Goal: Task Accomplishment & Management: Use online tool/utility

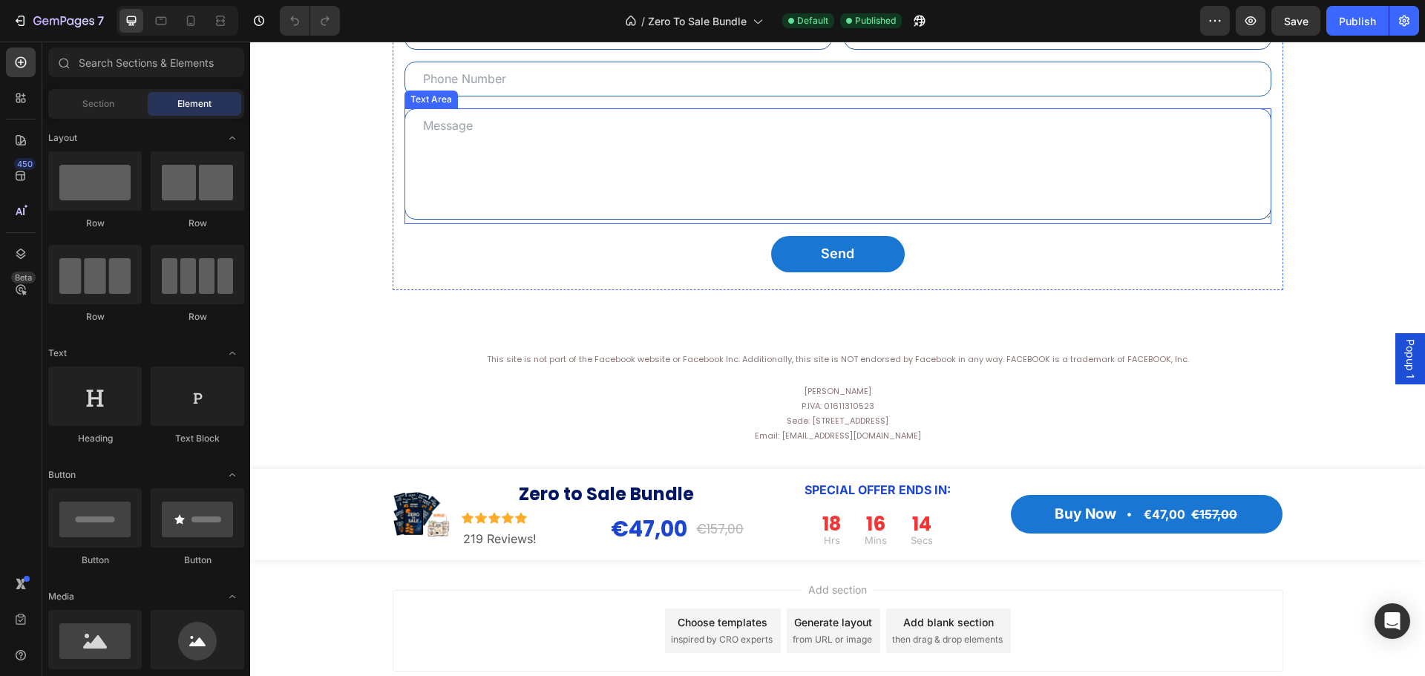
scroll to position [6019, 0]
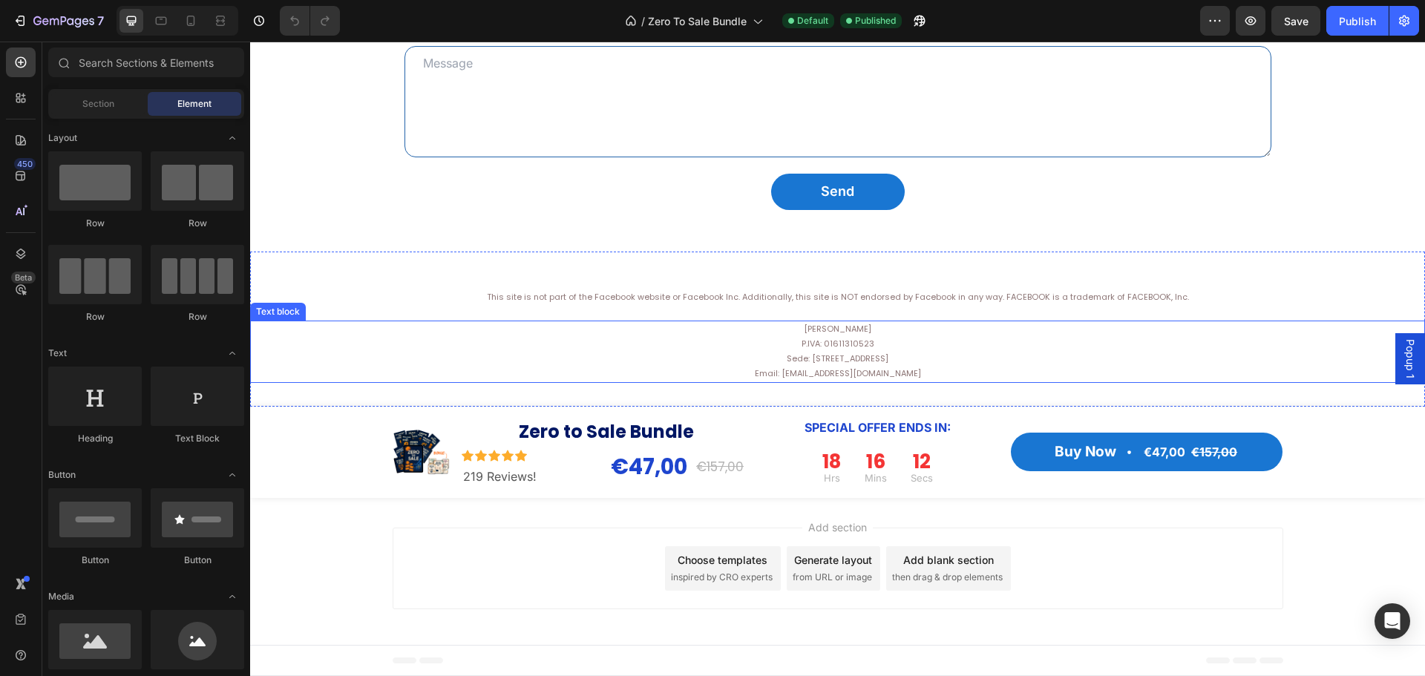
click at [1052, 343] on p "[PERSON_NAME][PERSON_NAME]: 01611310523 Sede: [STREET_ADDRESS] Email: [EMAIL_AD…" at bounding box center [838, 351] width 1172 height 59
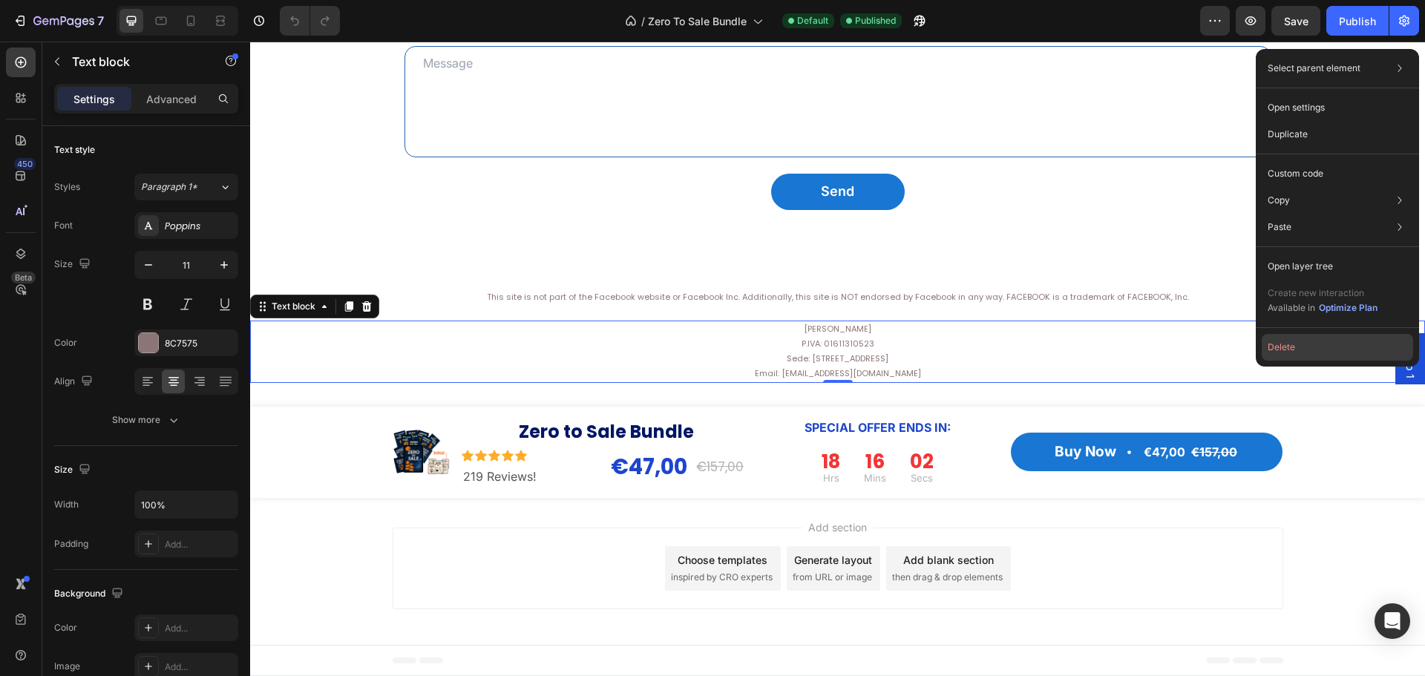
click at [1299, 346] on button "Delete" at bounding box center [1336, 347] width 151 height 27
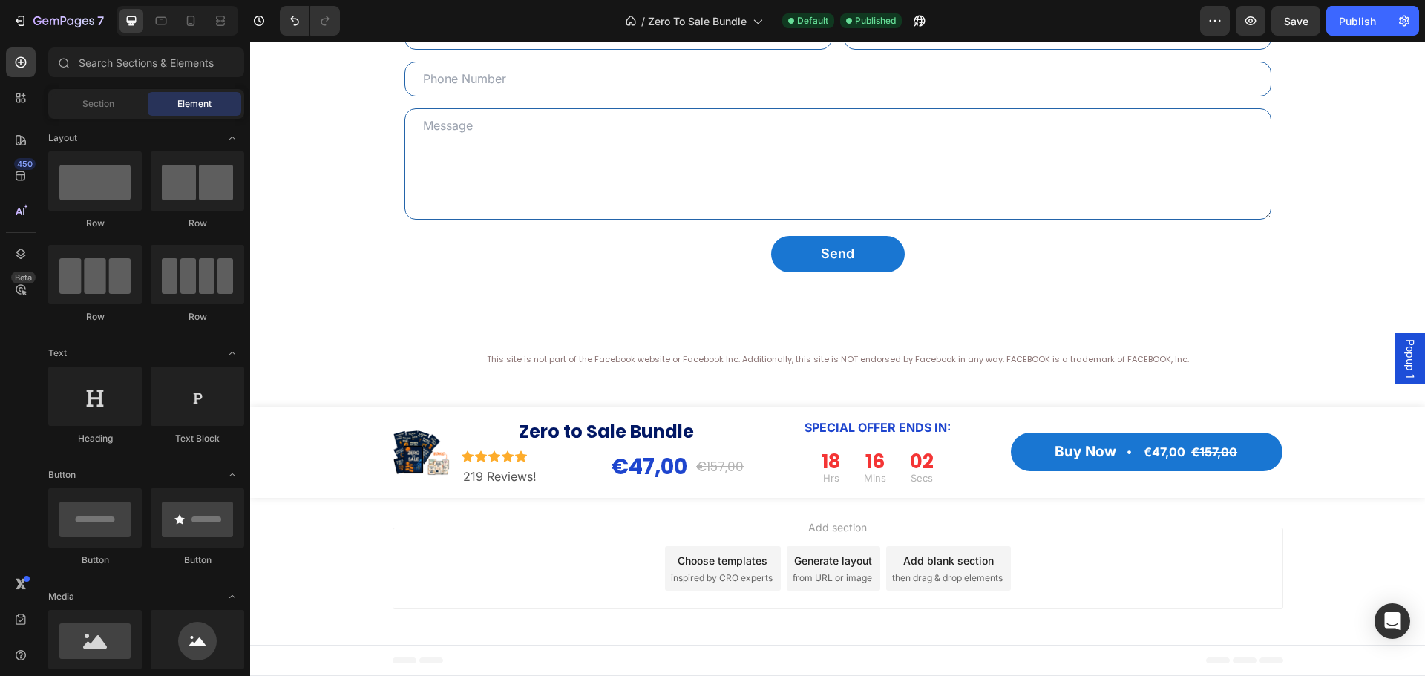
scroll to position [5957, 0]
click at [838, 306] on div at bounding box center [838, 314] width 24 height 24
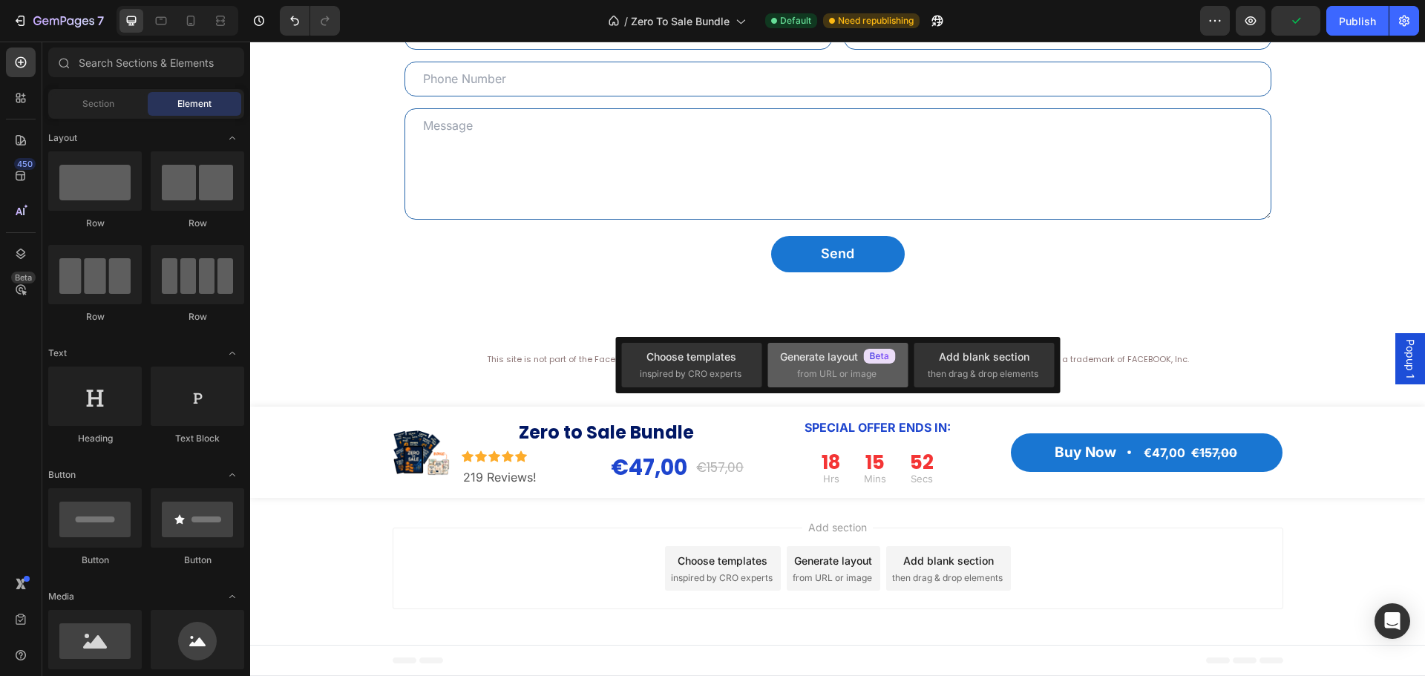
click at [800, 358] on div "Generate layout" at bounding box center [838, 357] width 116 height 16
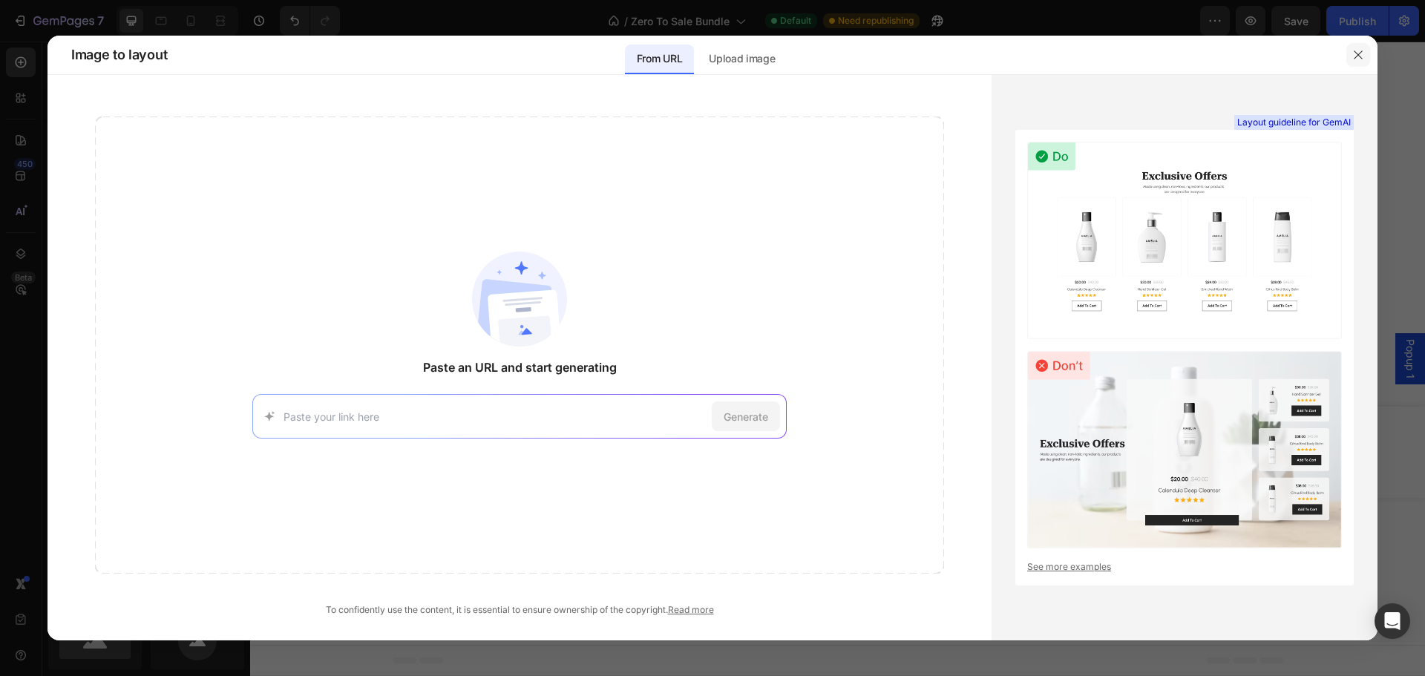
click at [1357, 62] on button "button" at bounding box center [1358, 55] width 24 height 24
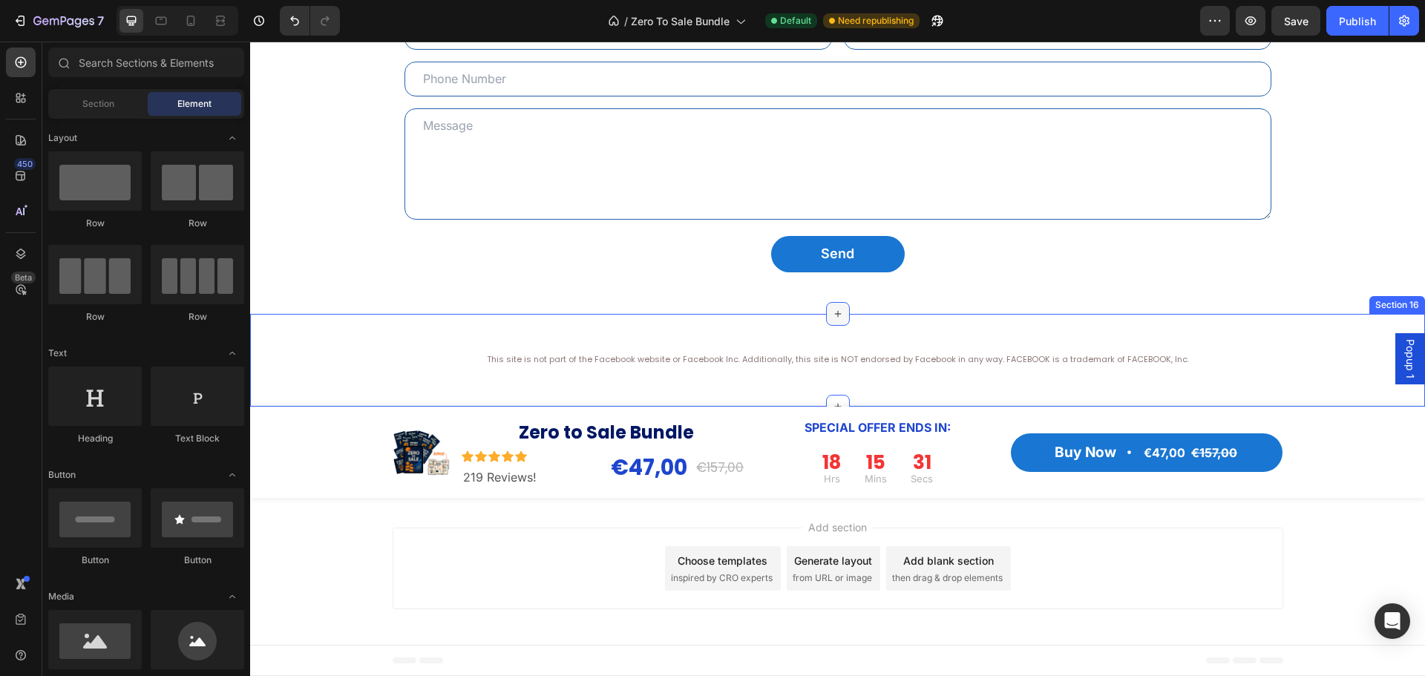
click at [833, 312] on icon at bounding box center [838, 314] width 12 height 12
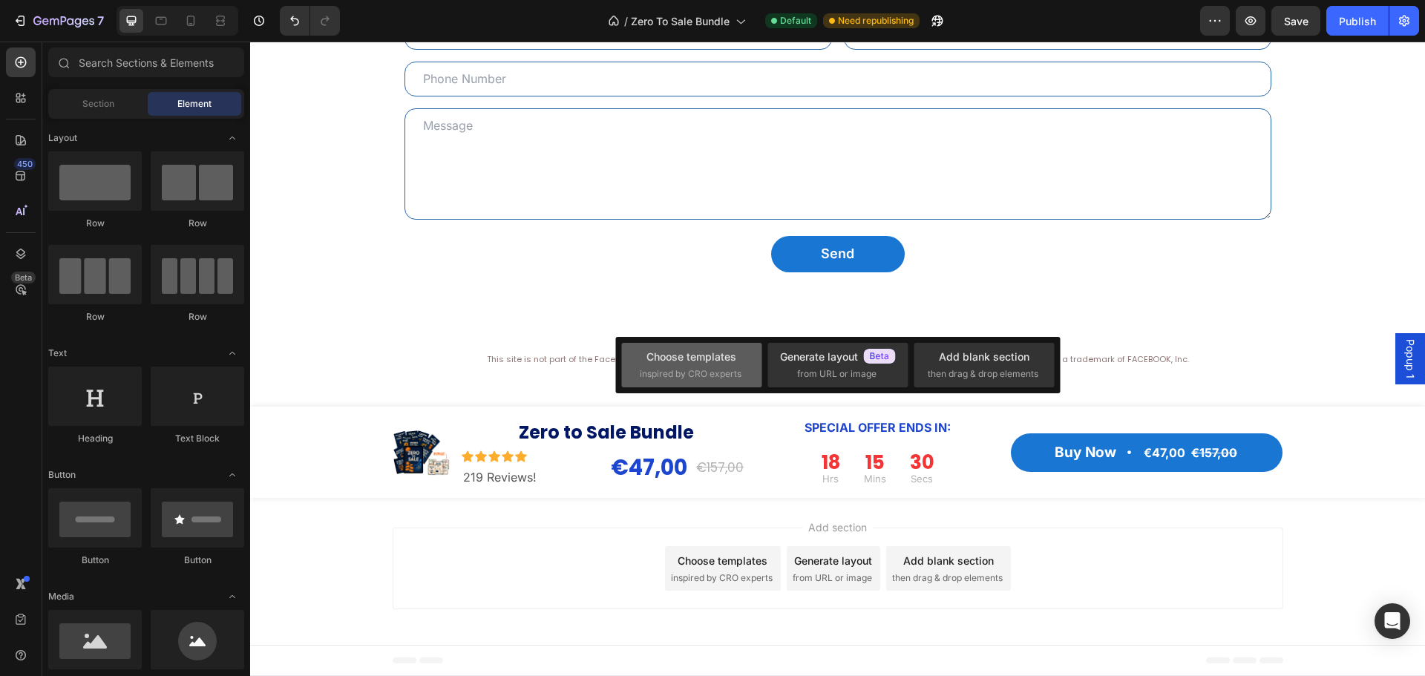
click at [708, 369] on span "inspired by CRO experts" at bounding box center [691, 373] width 102 height 13
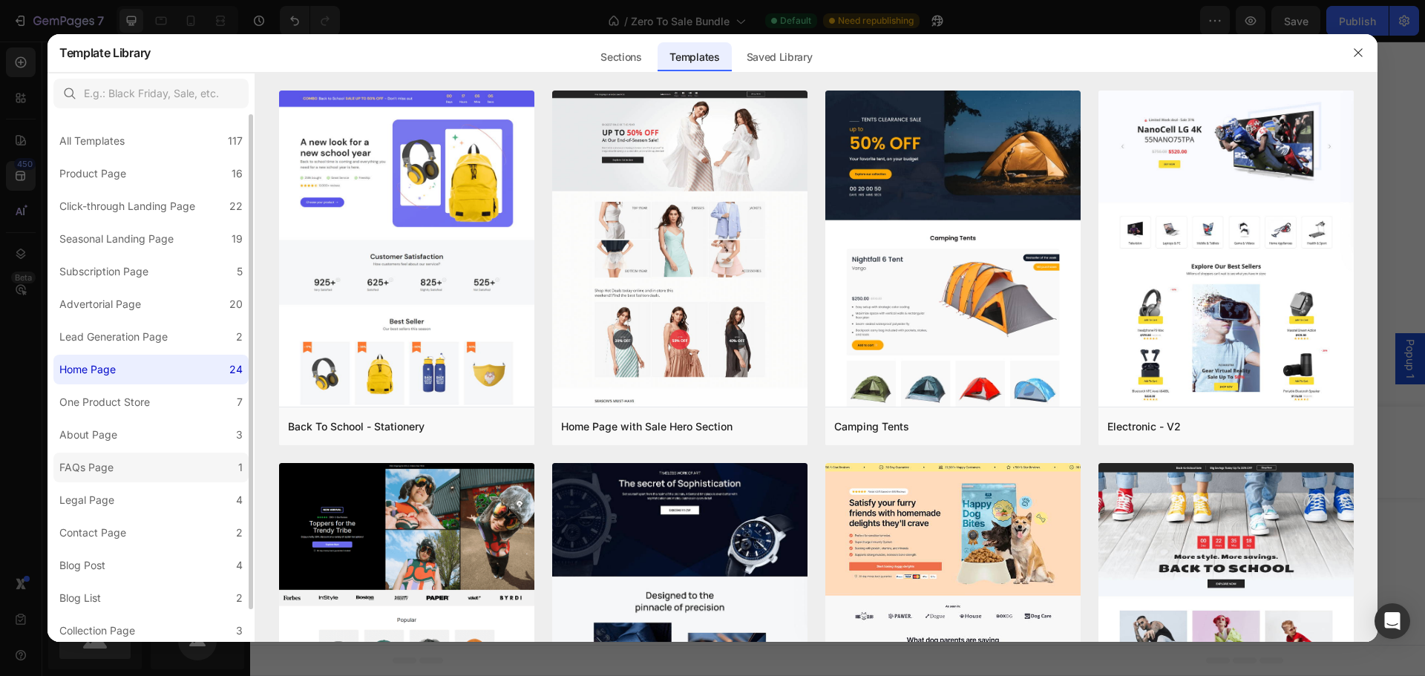
click at [129, 470] on label "FAQs Page 1" at bounding box center [150, 468] width 195 height 30
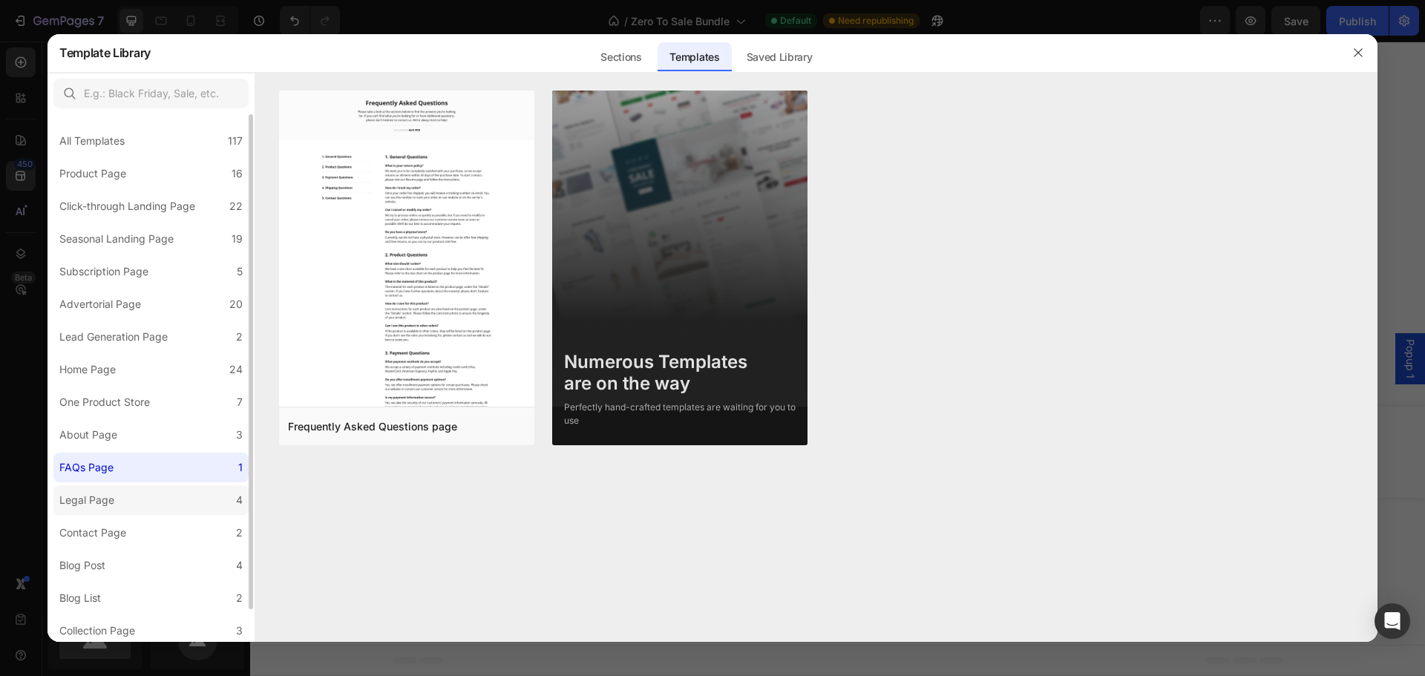
click at [108, 501] on div "Legal Page" at bounding box center [86, 500] width 55 height 18
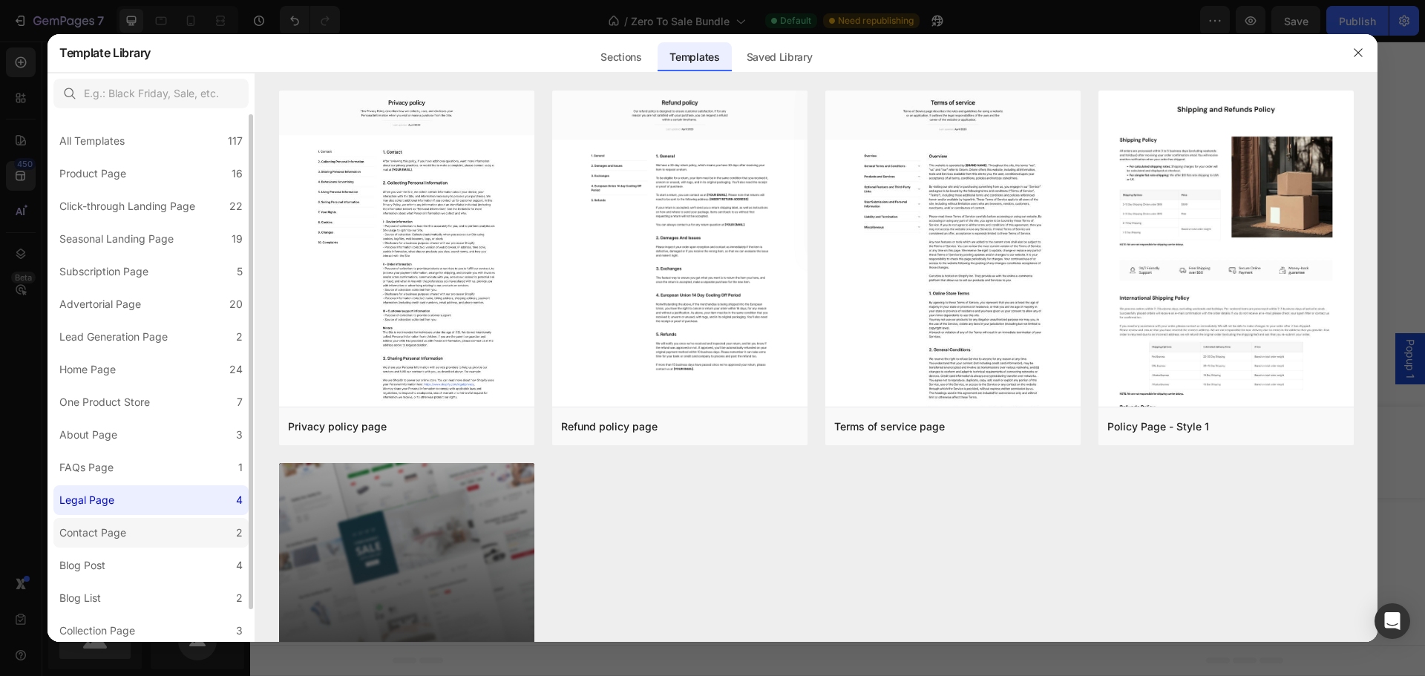
click at [119, 538] on div "Contact Page" at bounding box center [92, 533] width 67 height 18
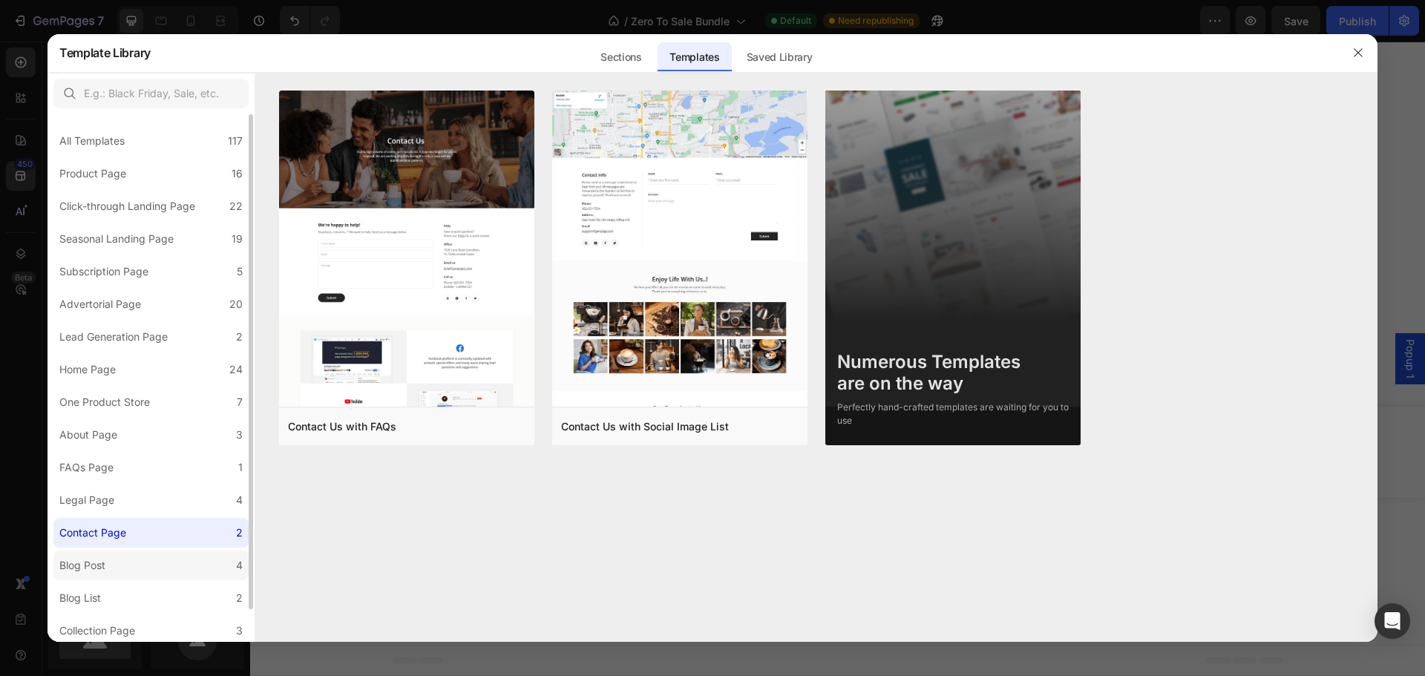
click at [112, 566] on label "Blog Post 4" at bounding box center [150, 566] width 195 height 30
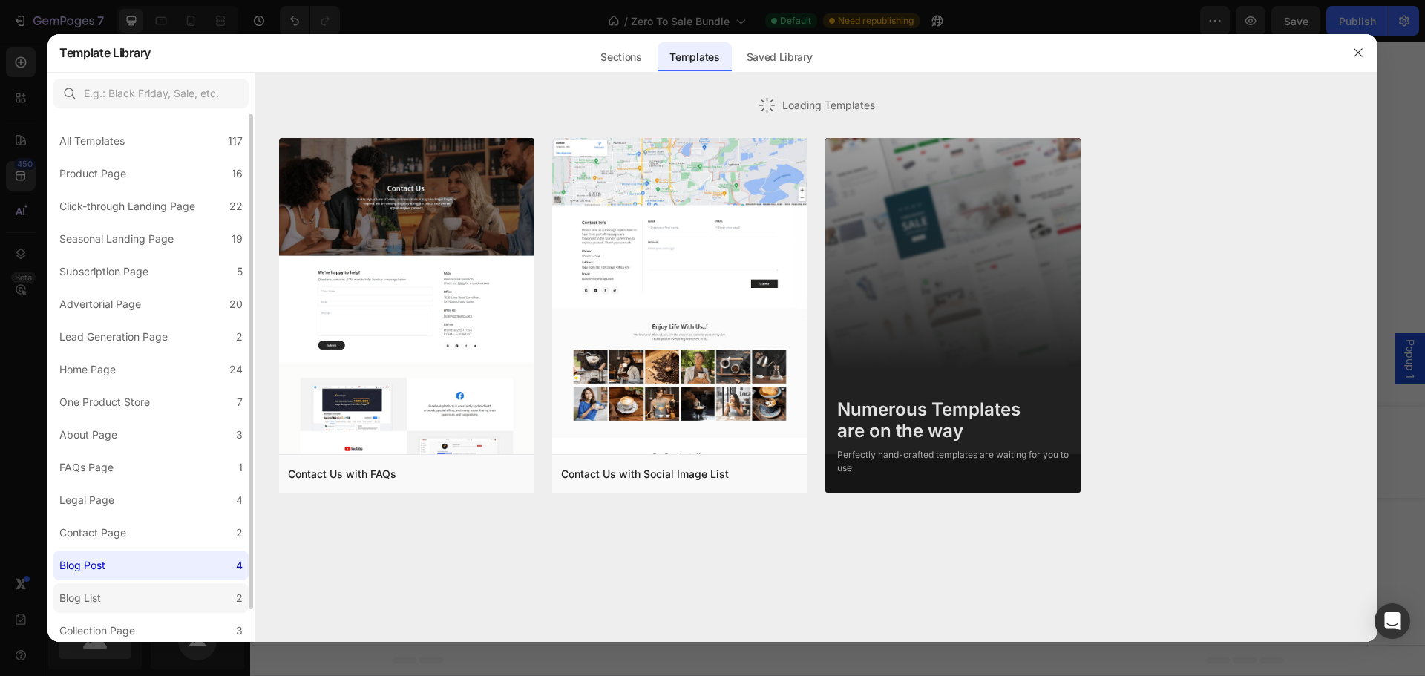
scroll to position [36, 0]
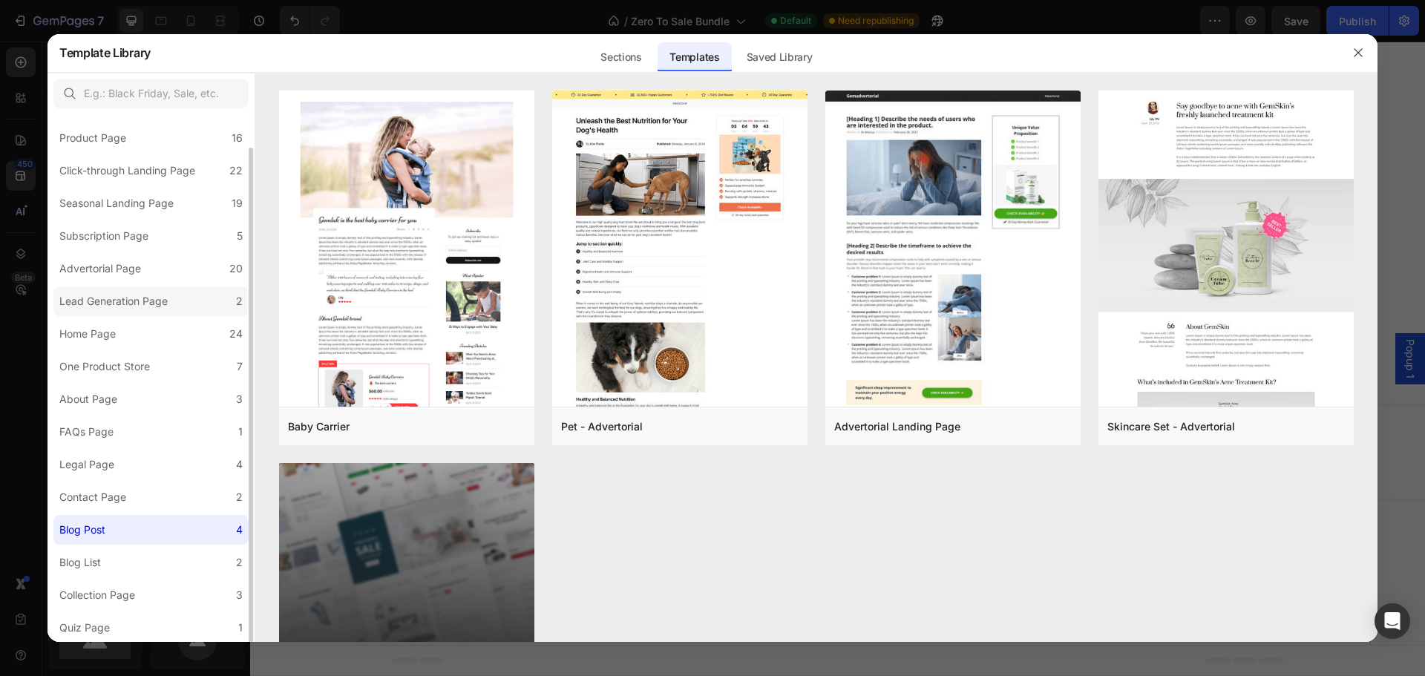
click at [139, 308] on div "Lead Generation Page" at bounding box center [113, 301] width 108 height 18
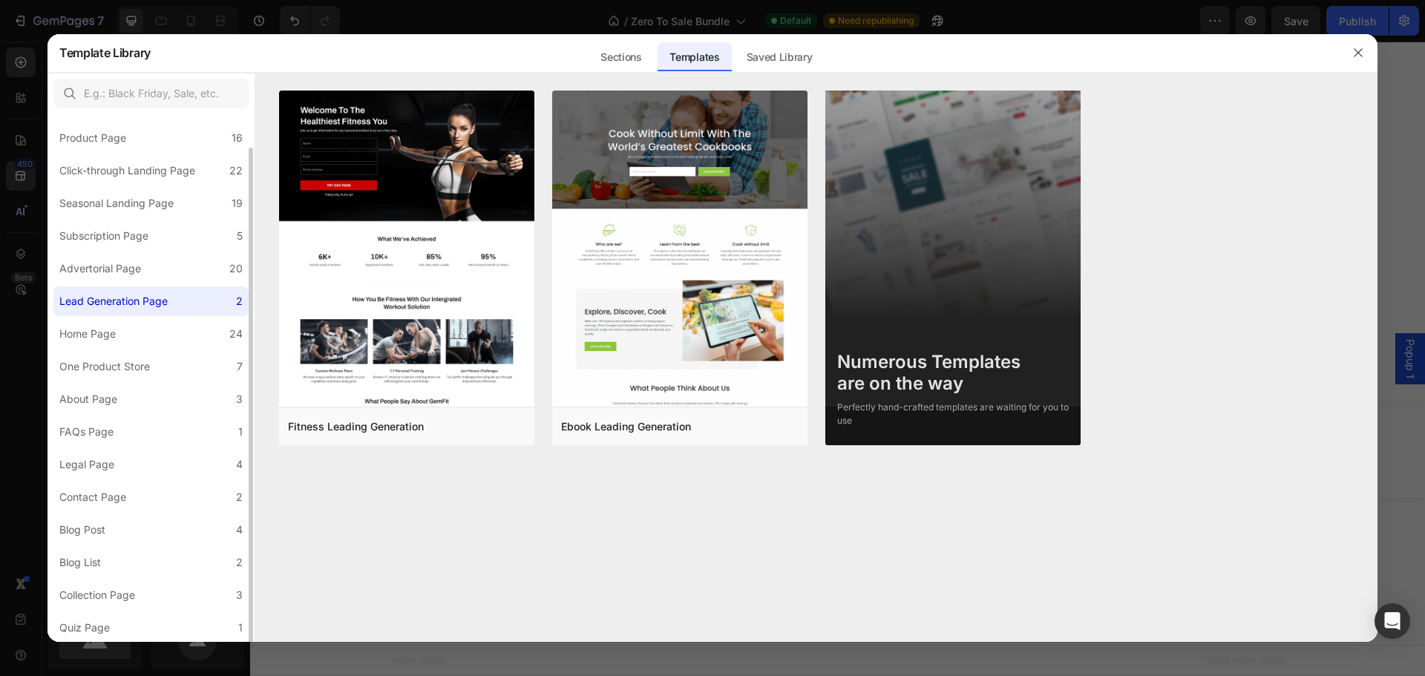
scroll to position [0, 0]
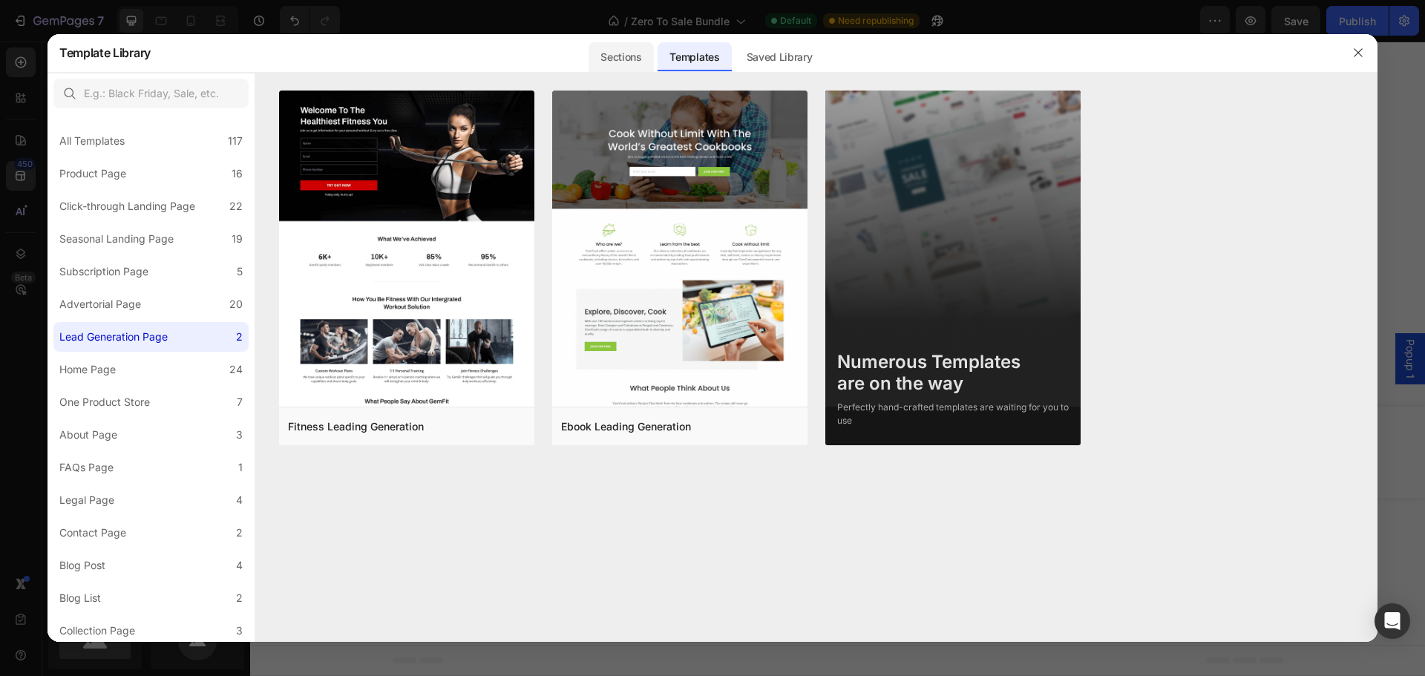
click at [621, 63] on div "Sections" at bounding box center [620, 57] width 65 height 30
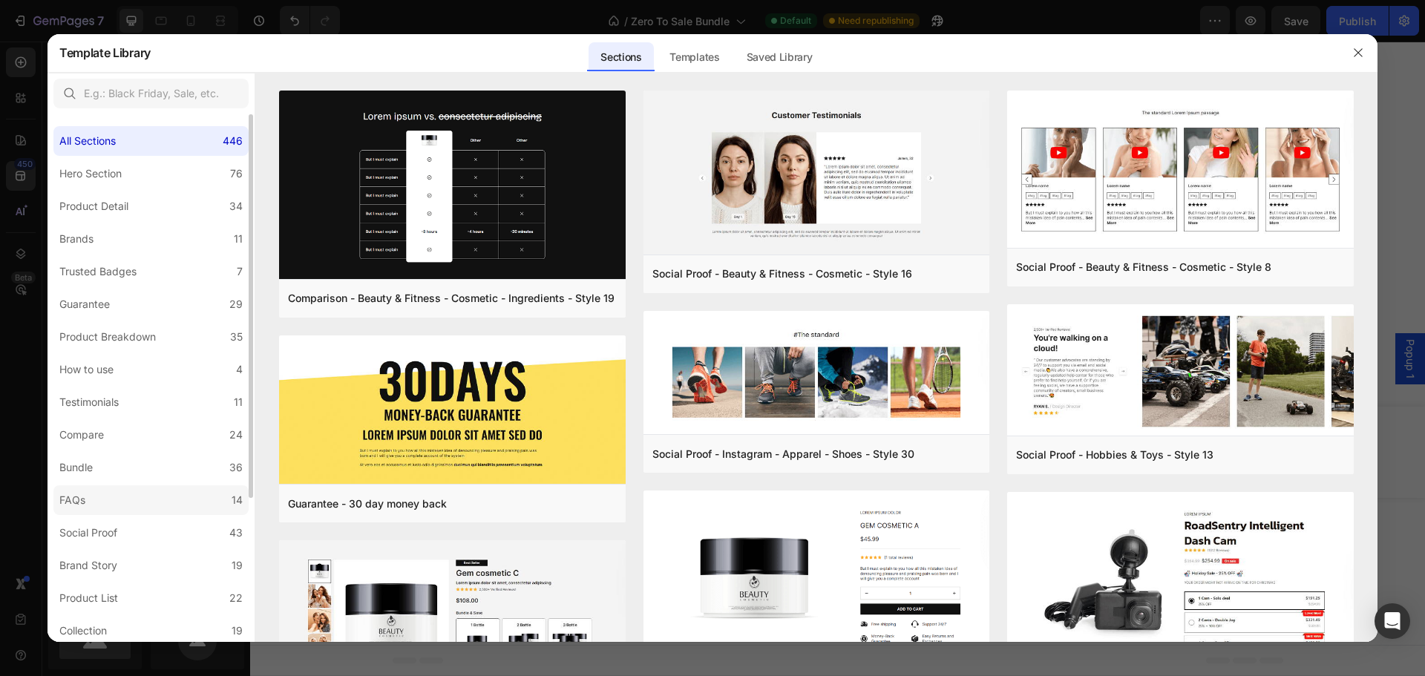
click at [79, 499] on div "FAQs" at bounding box center [72, 500] width 26 height 18
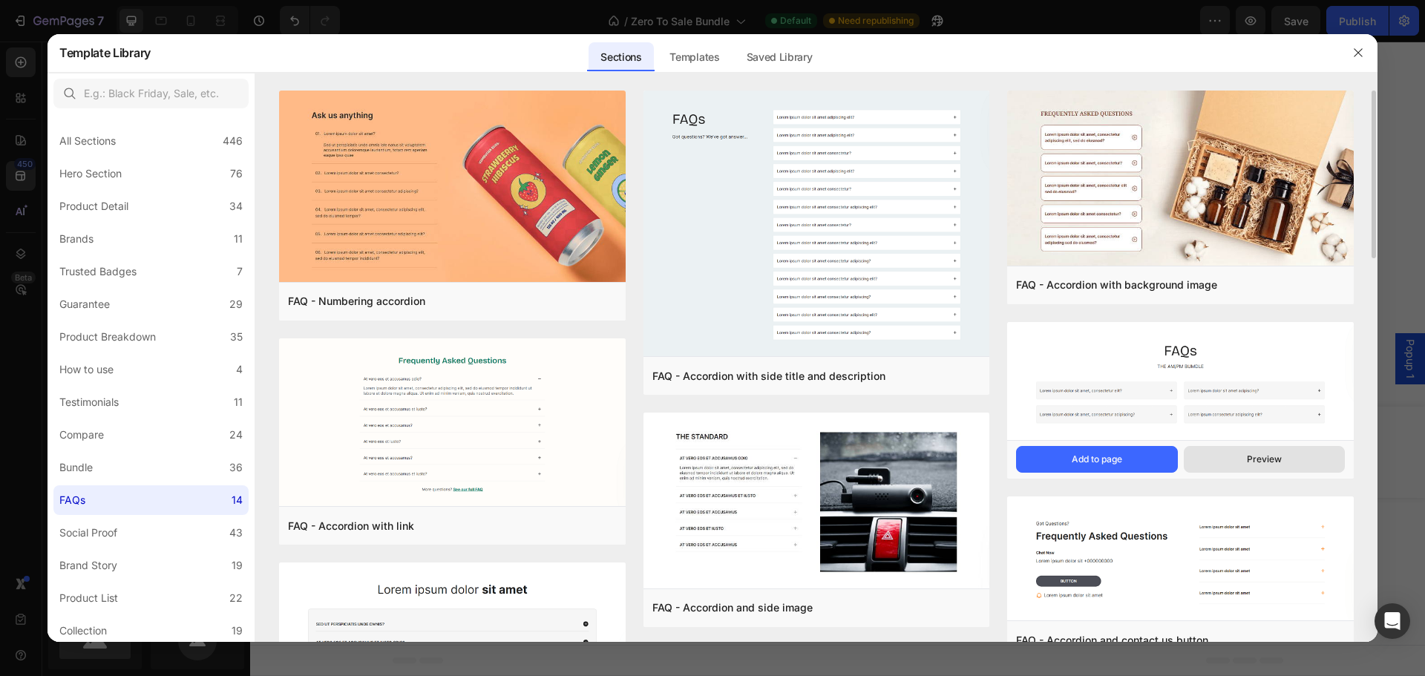
click at [1259, 462] on div "Preview" at bounding box center [1264, 459] width 35 height 13
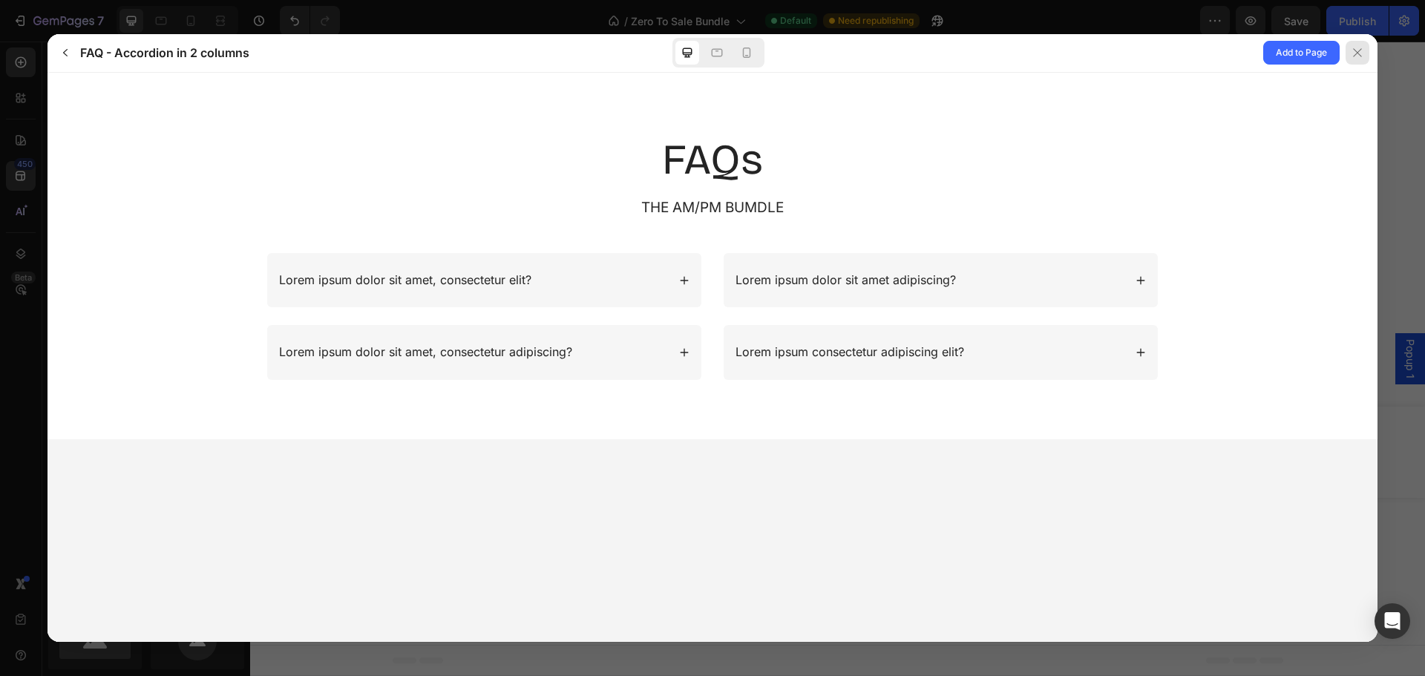
click at [1362, 56] on icon at bounding box center [1357, 53] width 12 height 12
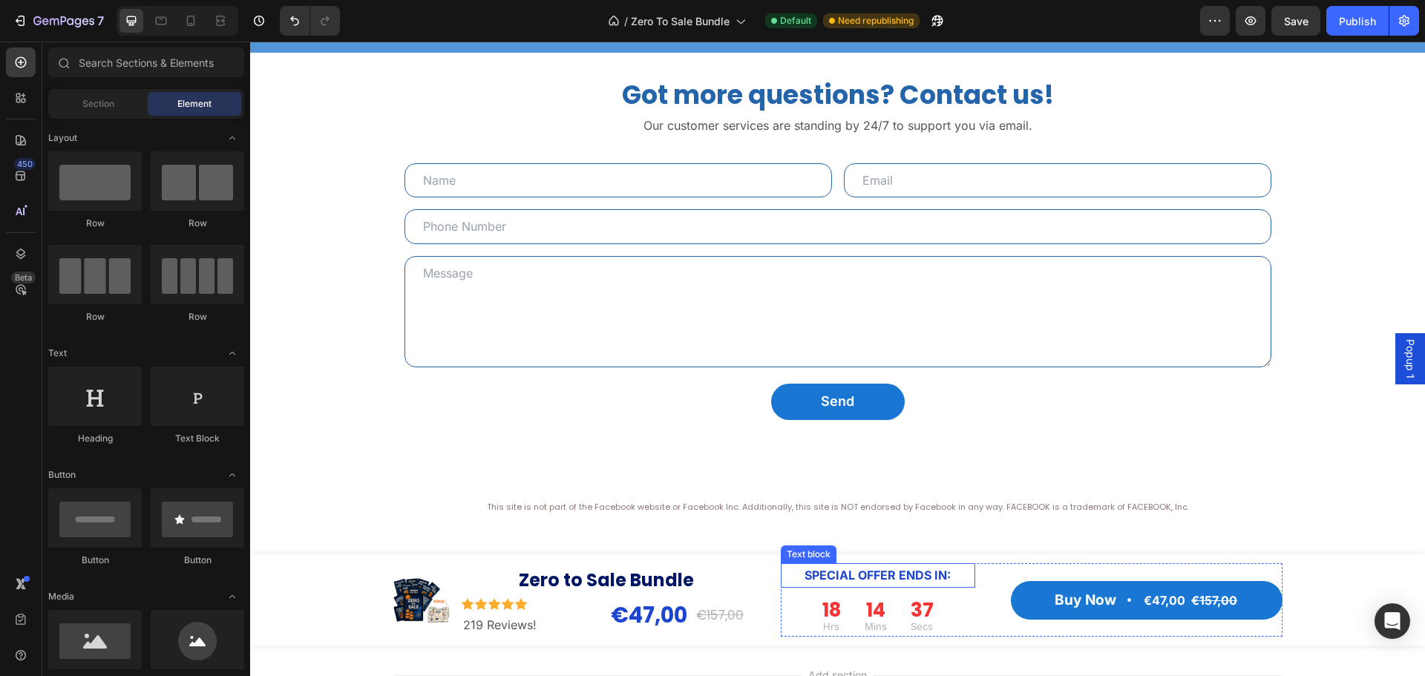
scroll to position [5957, 0]
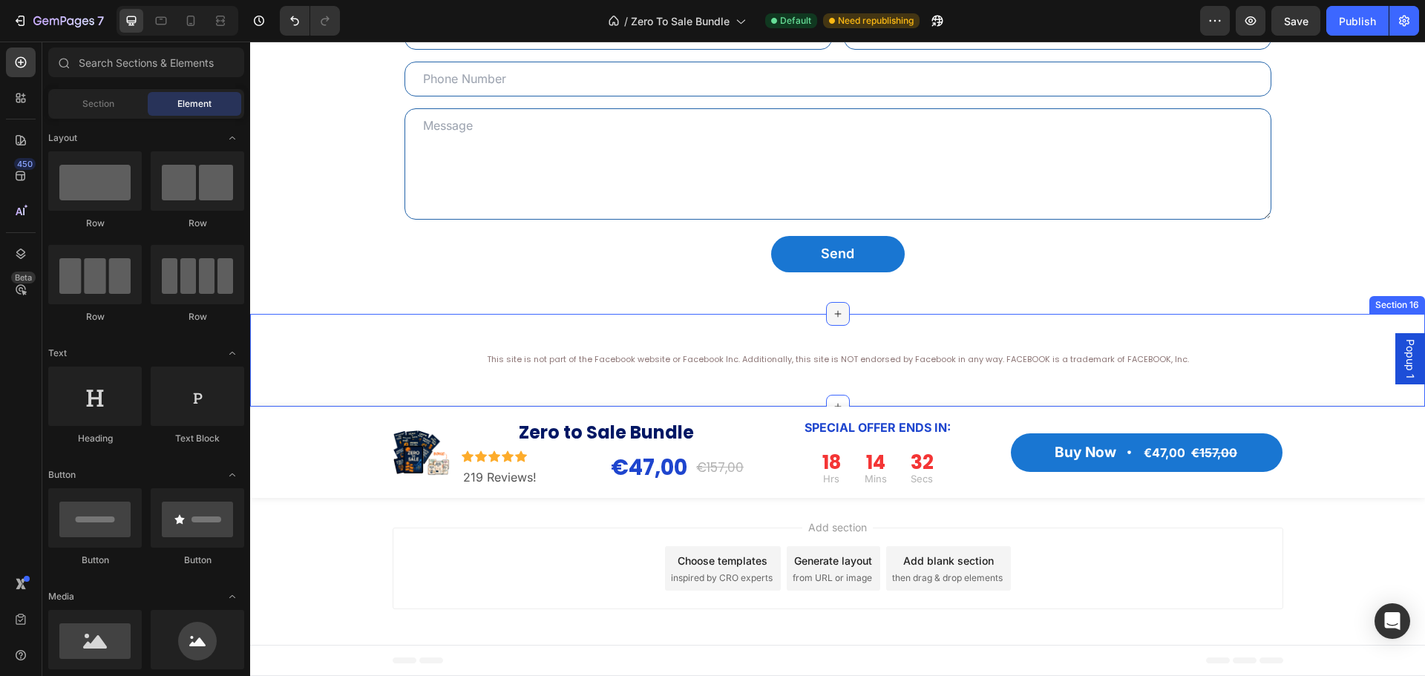
click at [833, 315] on icon at bounding box center [838, 314] width 12 height 12
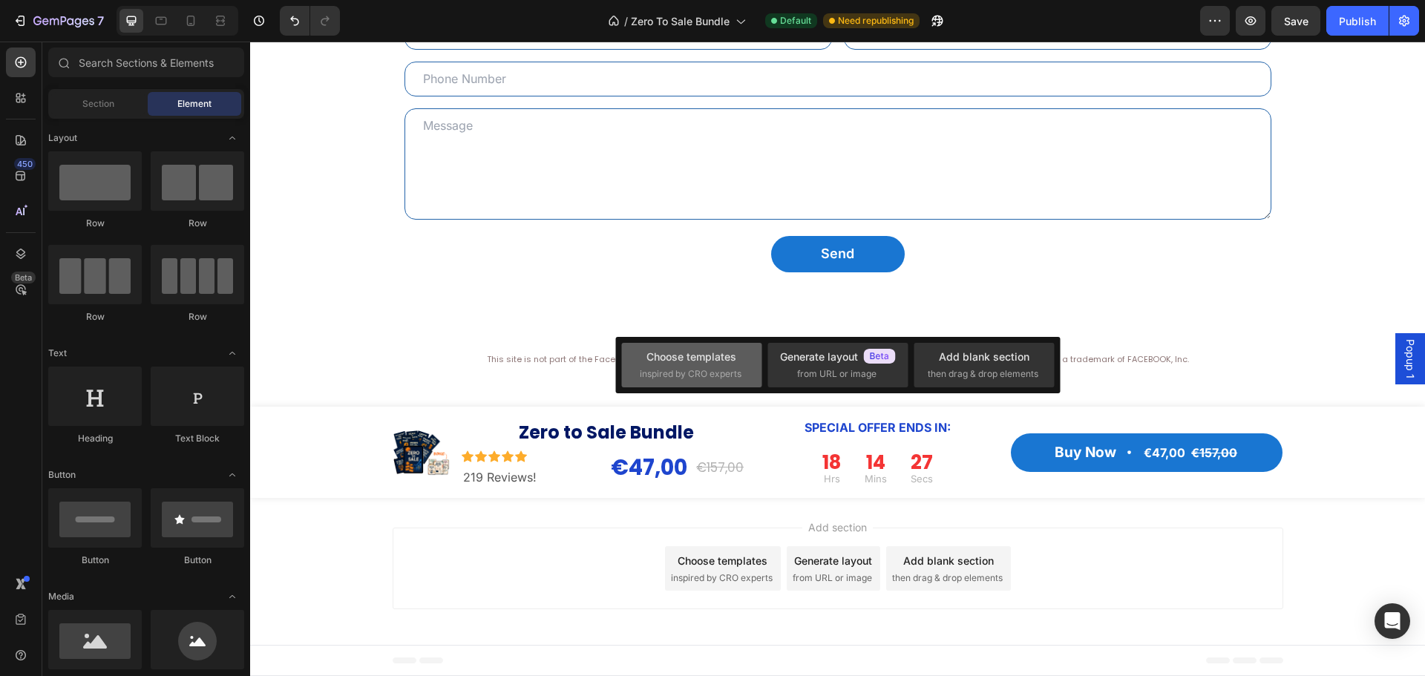
click at [724, 362] on div "Choose templates" at bounding box center [691, 357] width 90 height 16
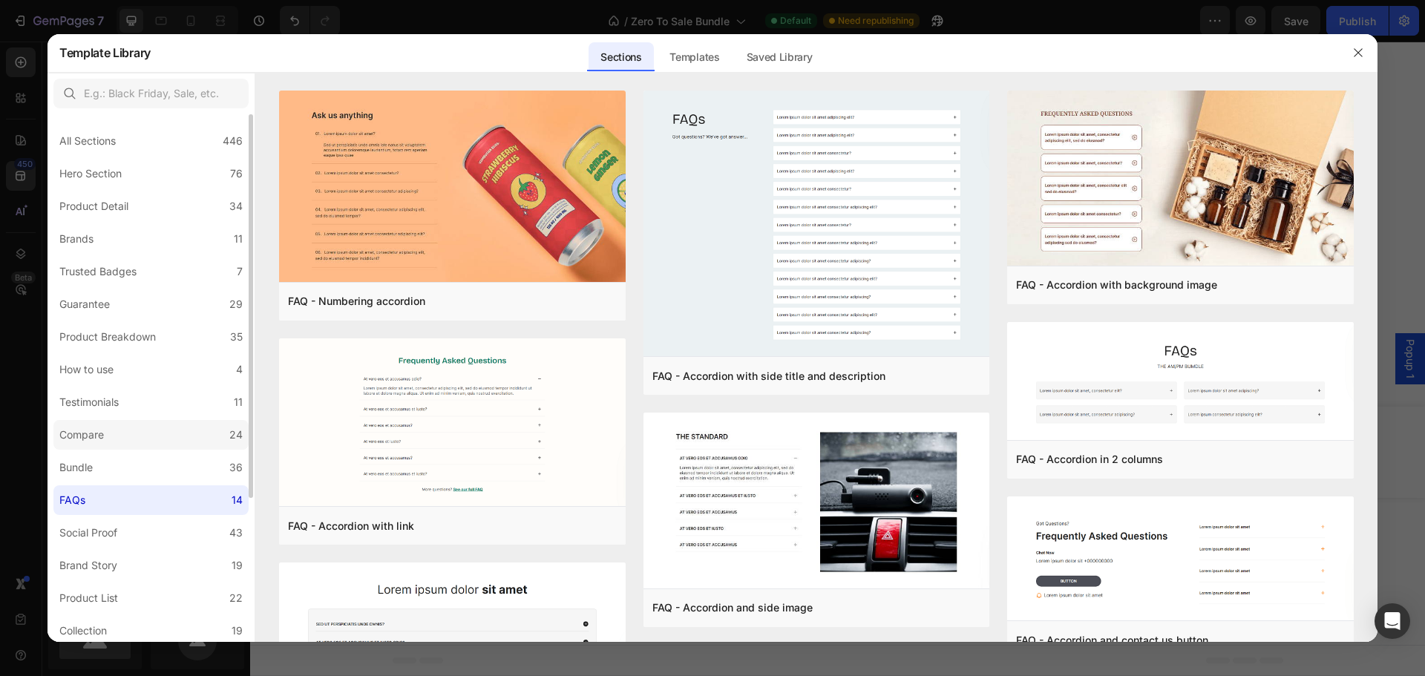
scroll to position [74, 0]
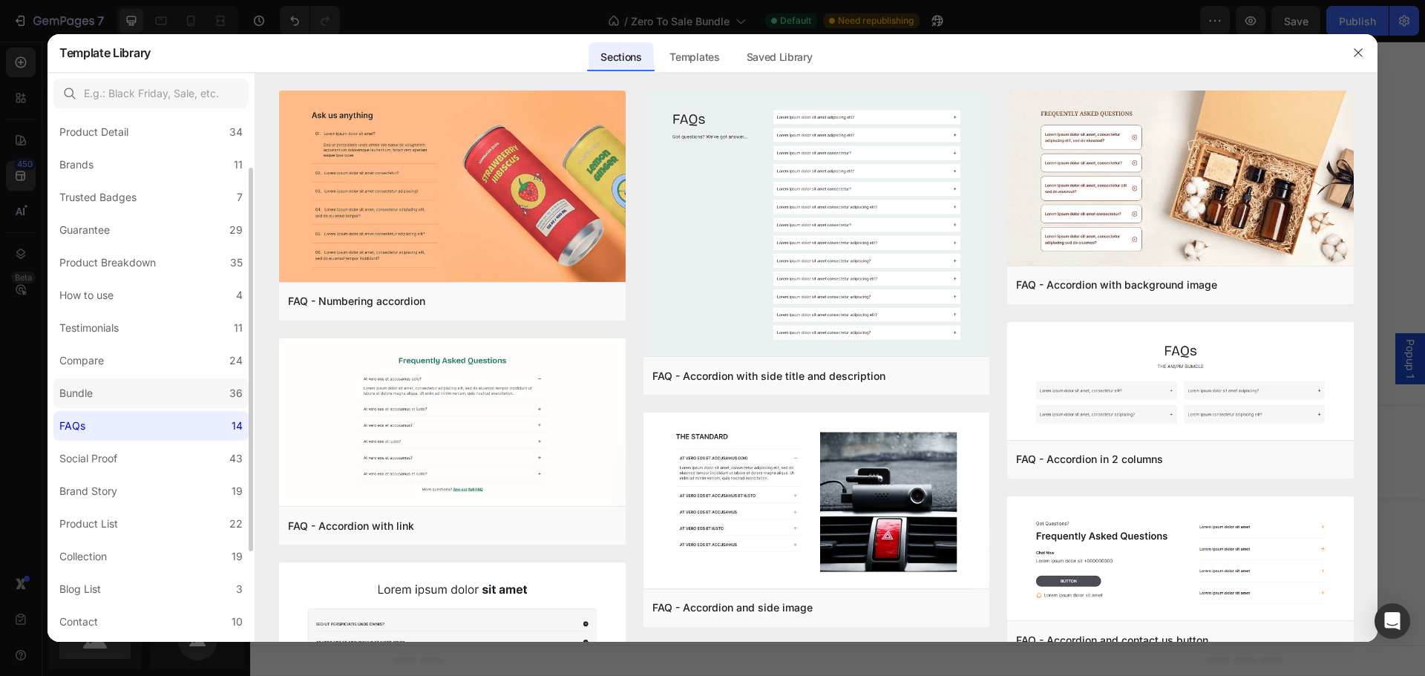
click at [76, 406] on label "Bundle 36" at bounding box center [150, 393] width 195 height 30
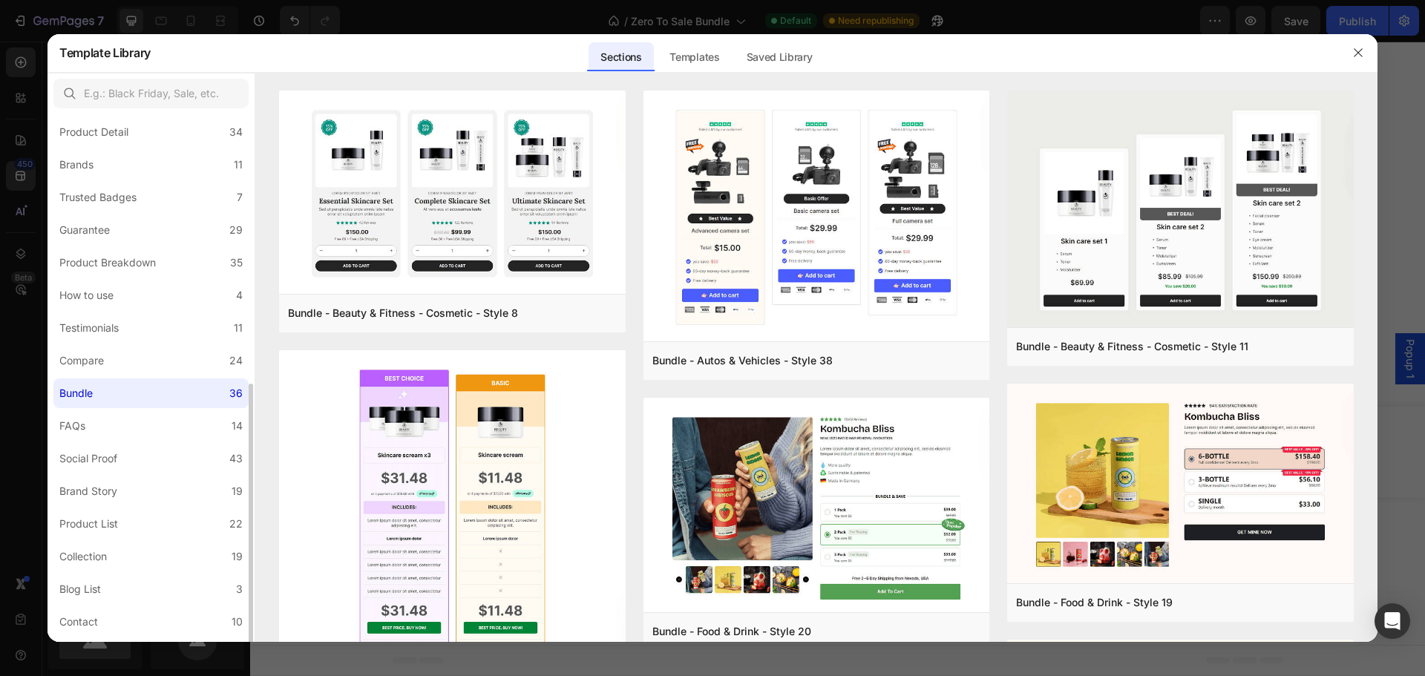
scroll to position [199, 0]
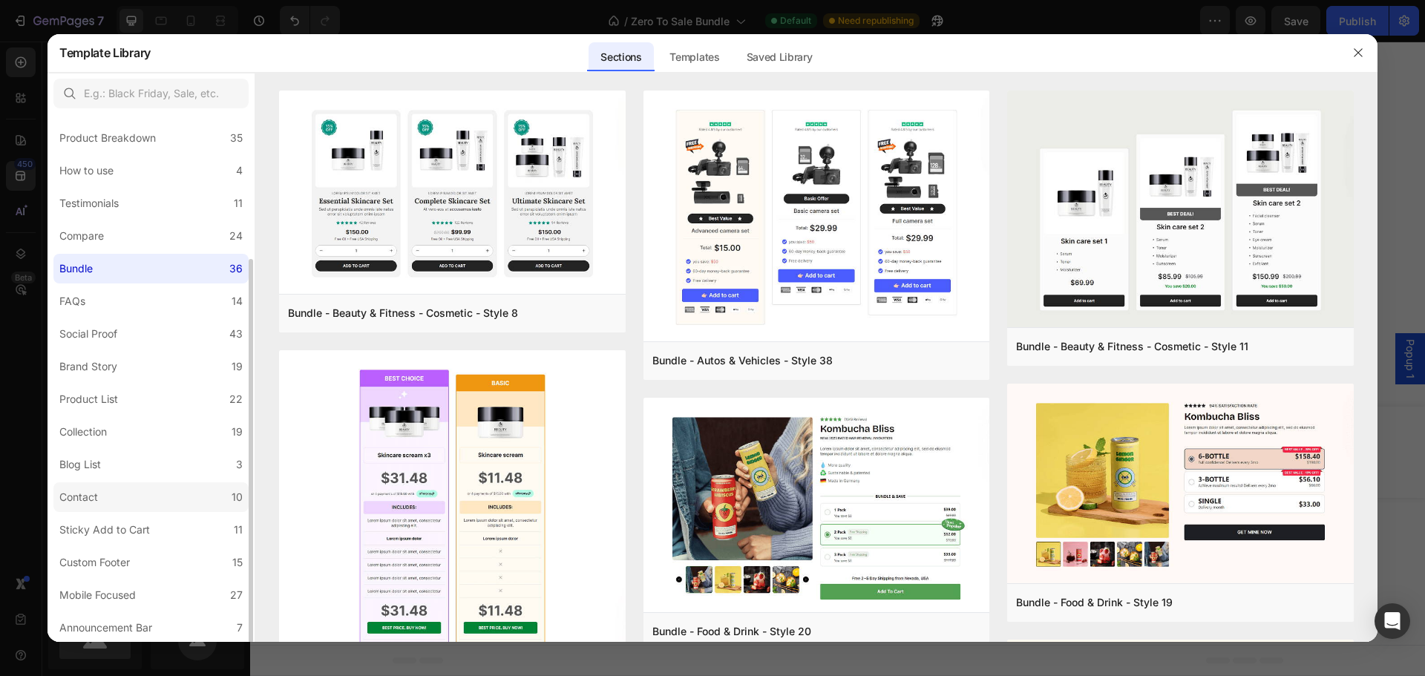
click at [73, 496] on div "Contact" at bounding box center [78, 497] width 39 height 18
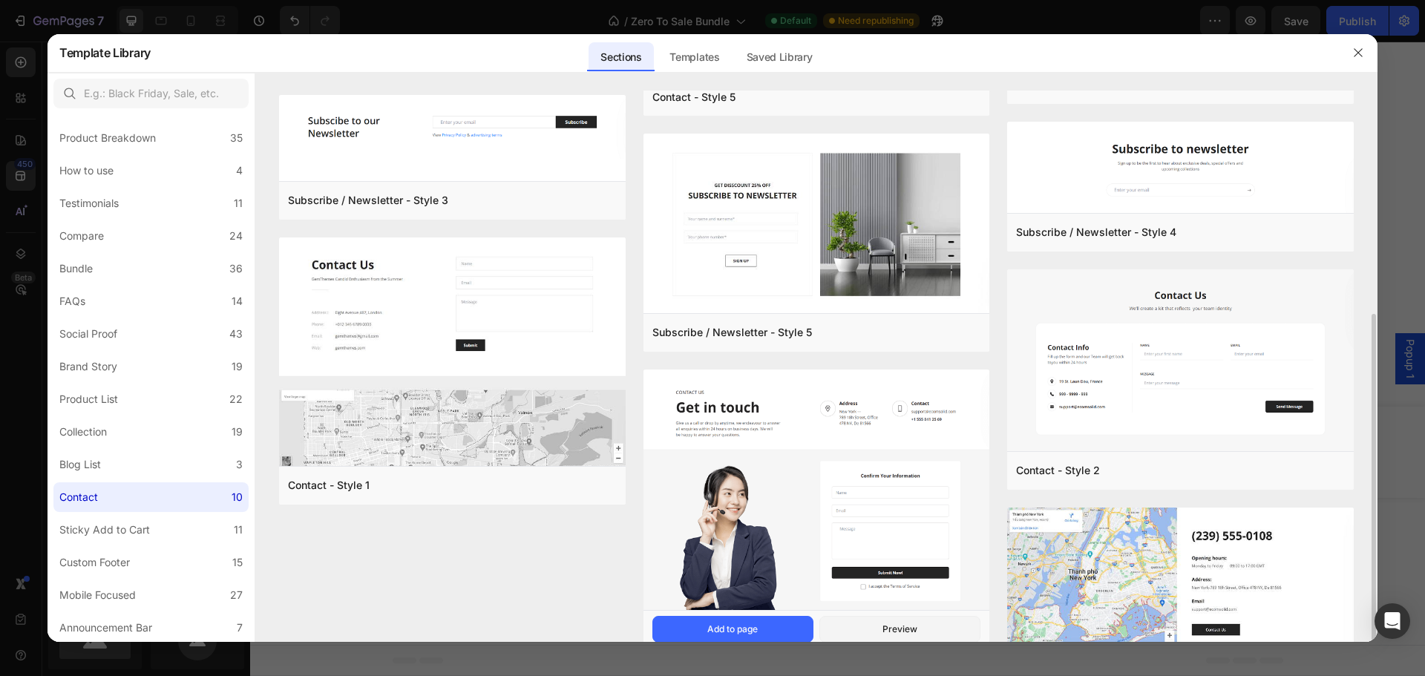
scroll to position [216, 0]
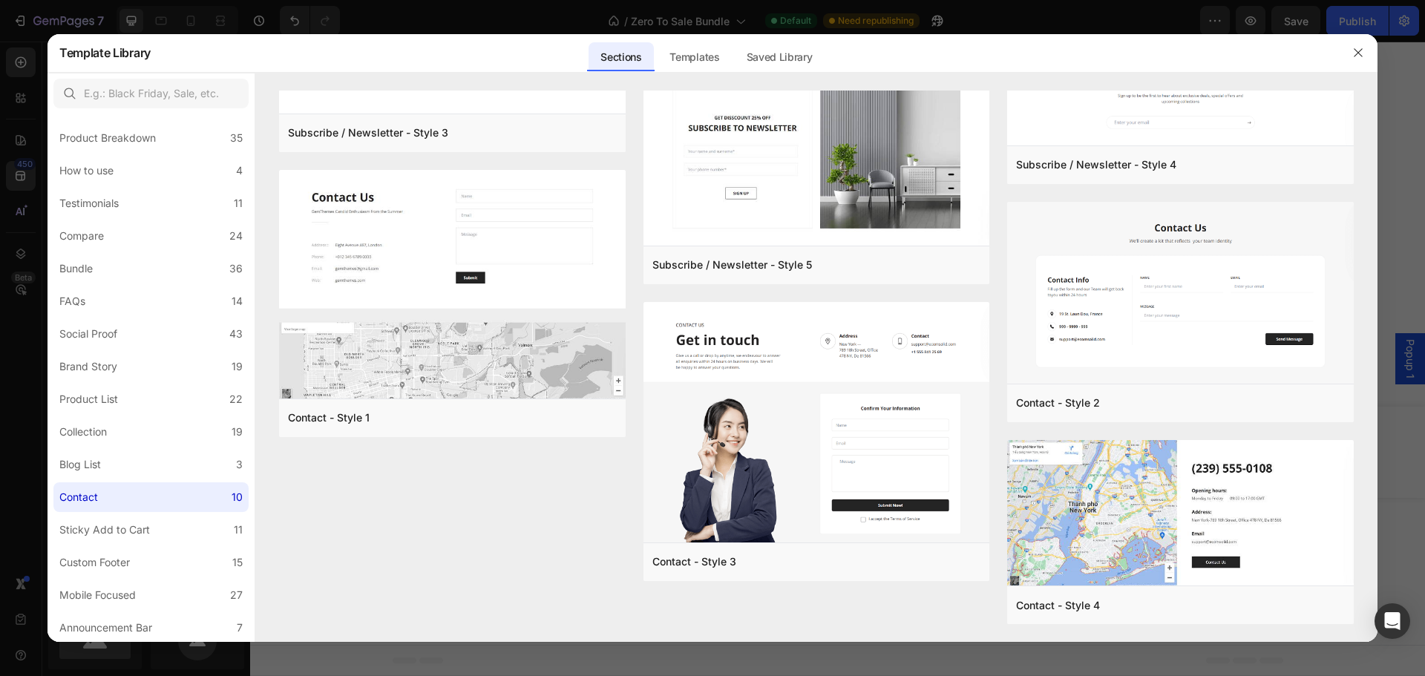
click at [1370, 53] on div at bounding box center [1358, 52] width 39 height 39
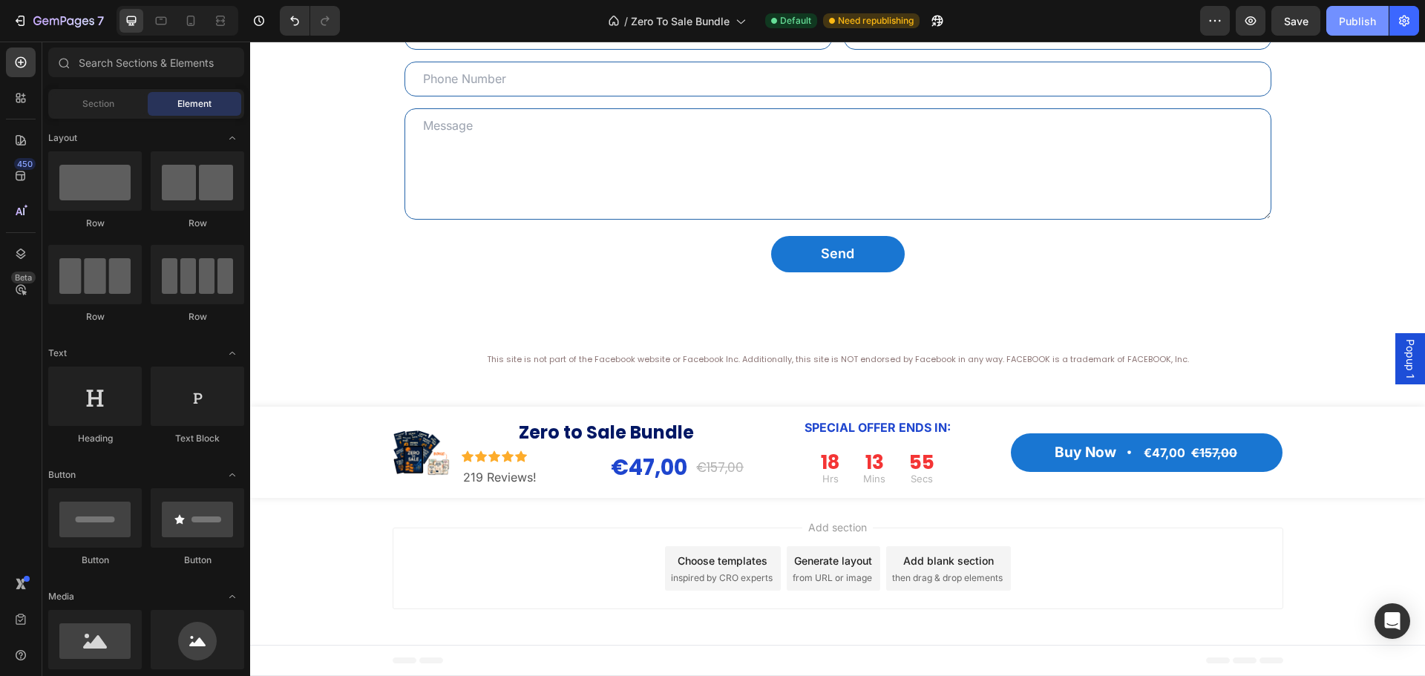
click at [1361, 26] on div "Publish" at bounding box center [1357, 21] width 37 height 16
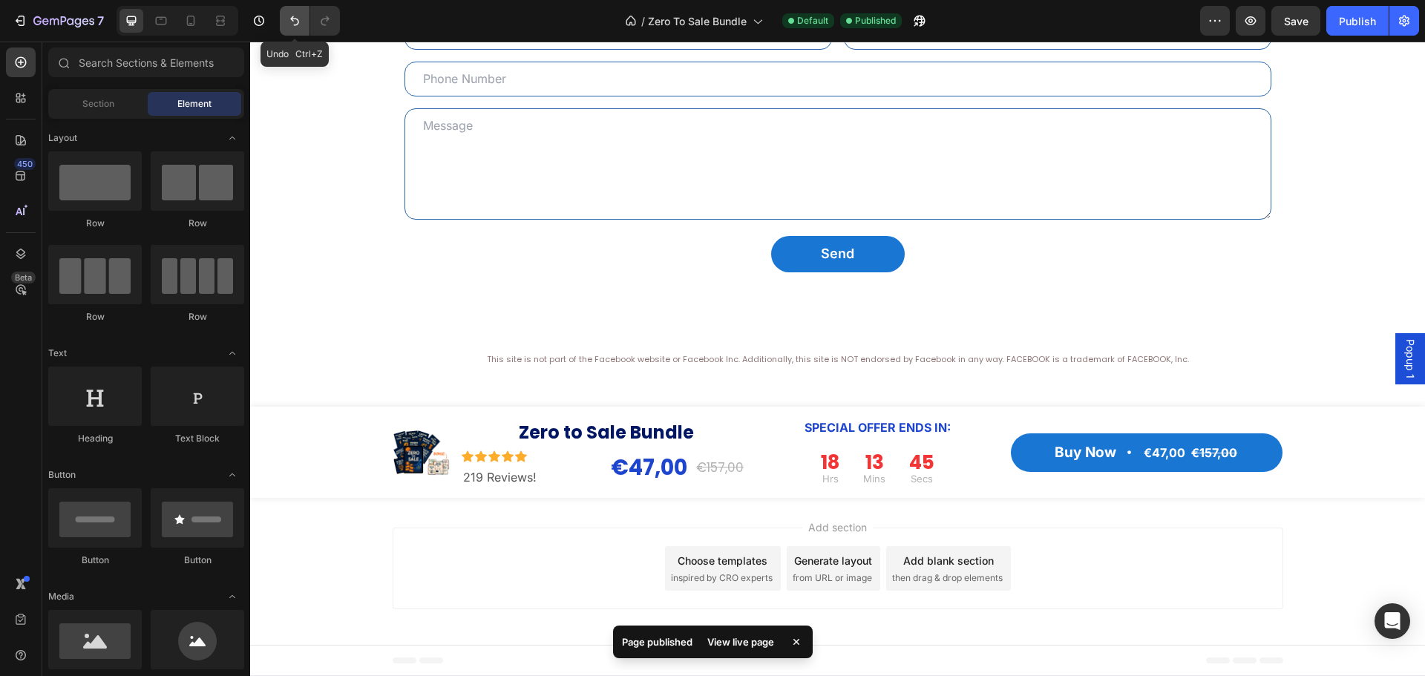
click at [292, 28] on button "Undo/Redo" at bounding box center [295, 21] width 30 height 30
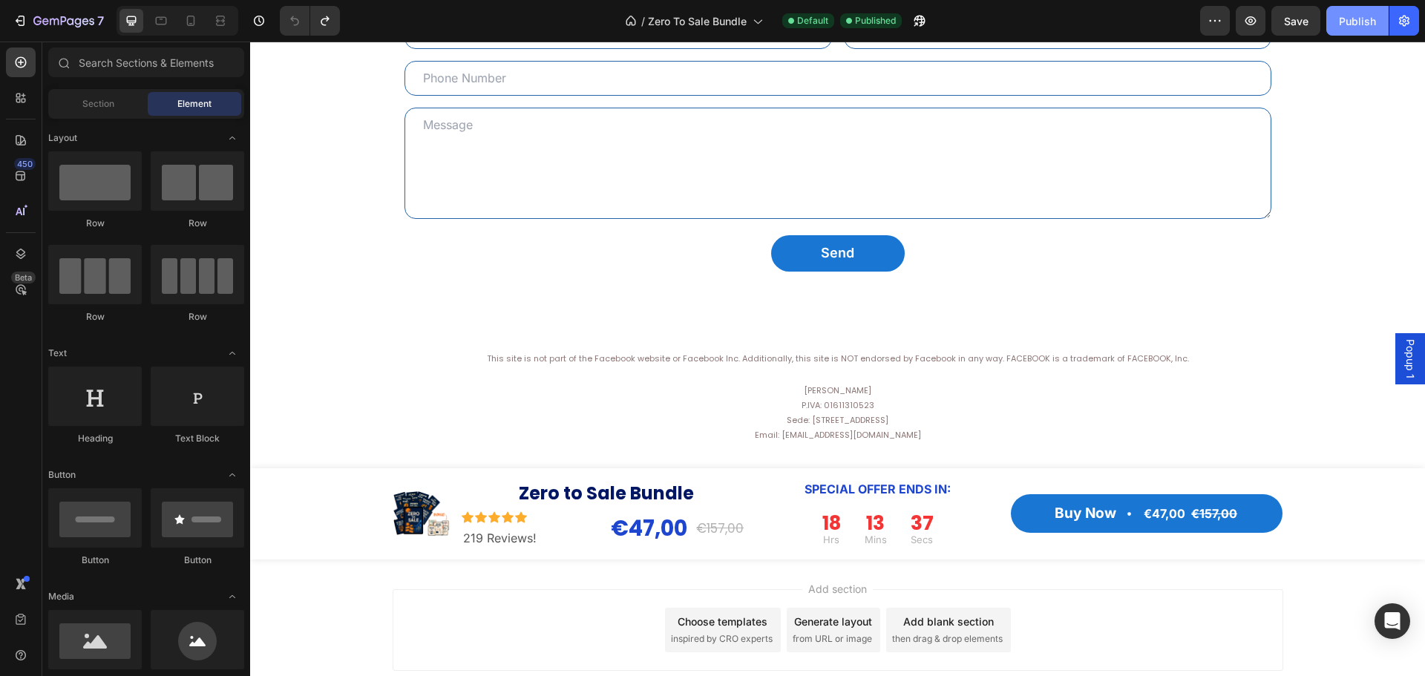
click at [1347, 24] on div "Publish" at bounding box center [1357, 21] width 37 height 16
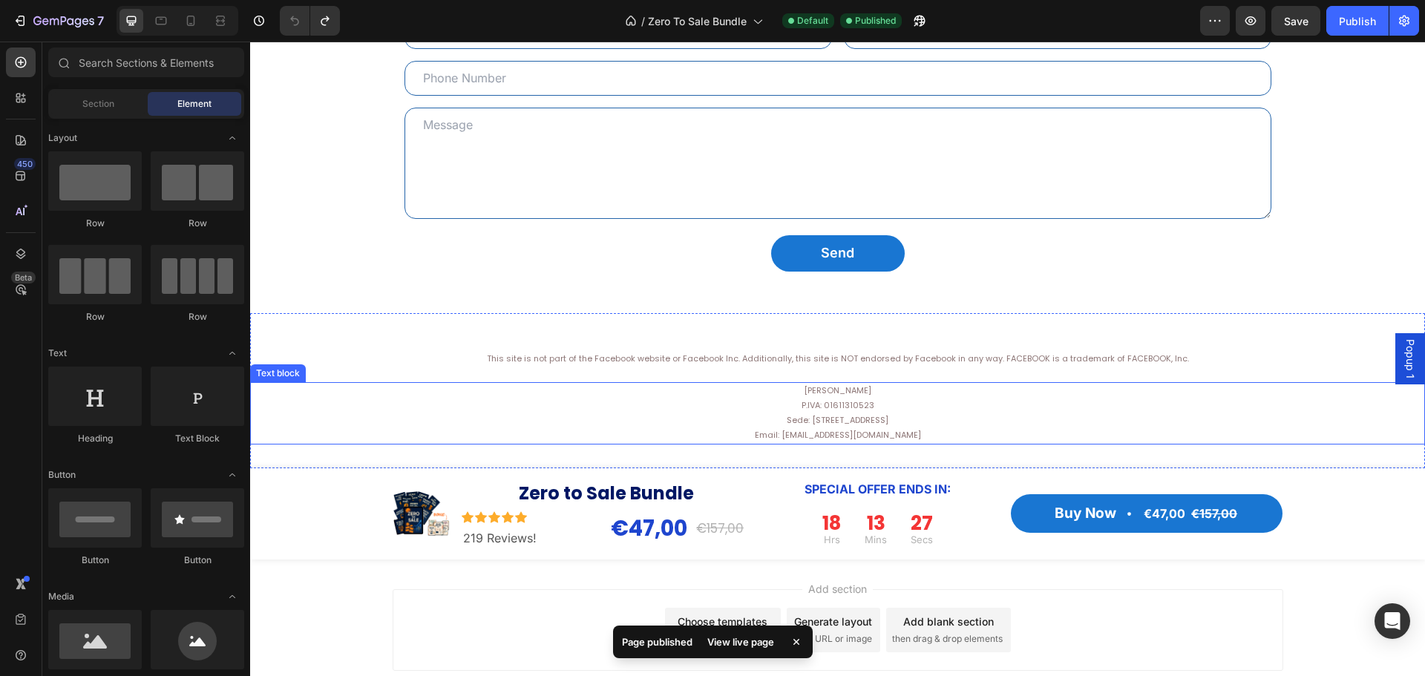
click at [857, 394] on p "[PERSON_NAME][PERSON_NAME]: 01611310523 Sede: [STREET_ADDRESS] Email: [EMAIL_AD…" at bounding box center [838, 413] width 1172 height 59
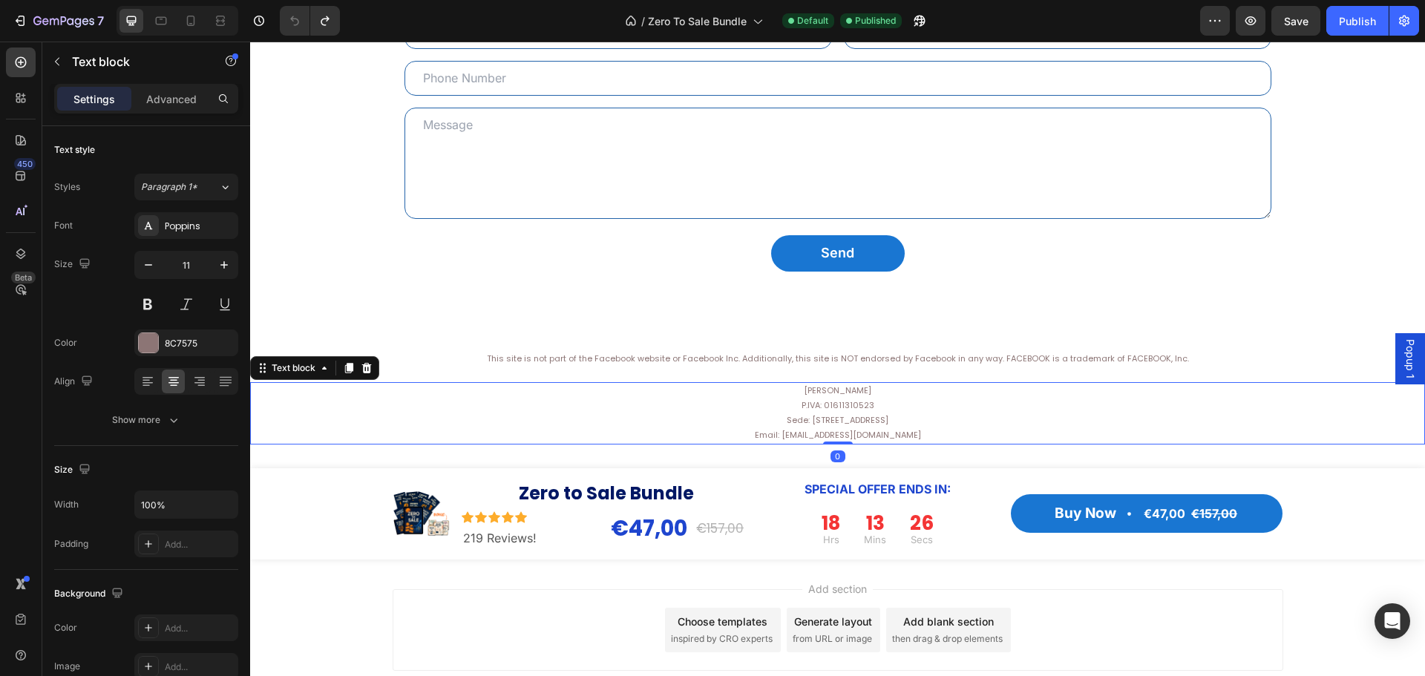
click at [861, 388] on p "[PERSON_NAME][PERSON_NAME]: 01611310523 Sede: [STREET_ADDRESS] Email: [EMAIL_AD…" at bounding box center [838, 413] width 1172 height 59
drag, startPoint x: 861, startPoint y: 388, endPoint x: 778, endPoint y: 387, distance: 82.4
click at [778, 387] on p "[PERSON_NAME][PERSON_NAME]: 01611310523 Sede: [STREET_ADDRESS] Email: [EMAIL_AD…" at bounding box center [838, 413] width 1172 height 59
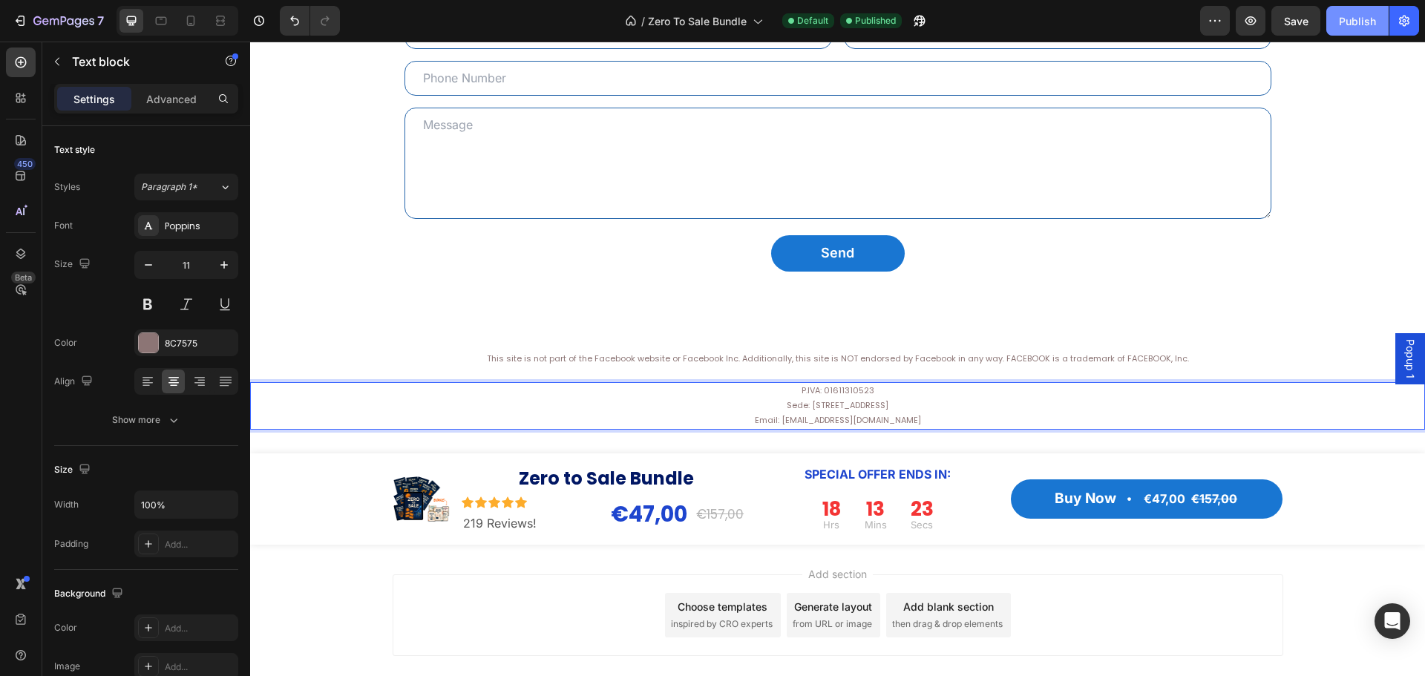
click at [1356, 19] on div "Publish" at bounding box center [1357, 21] width 37 height 16
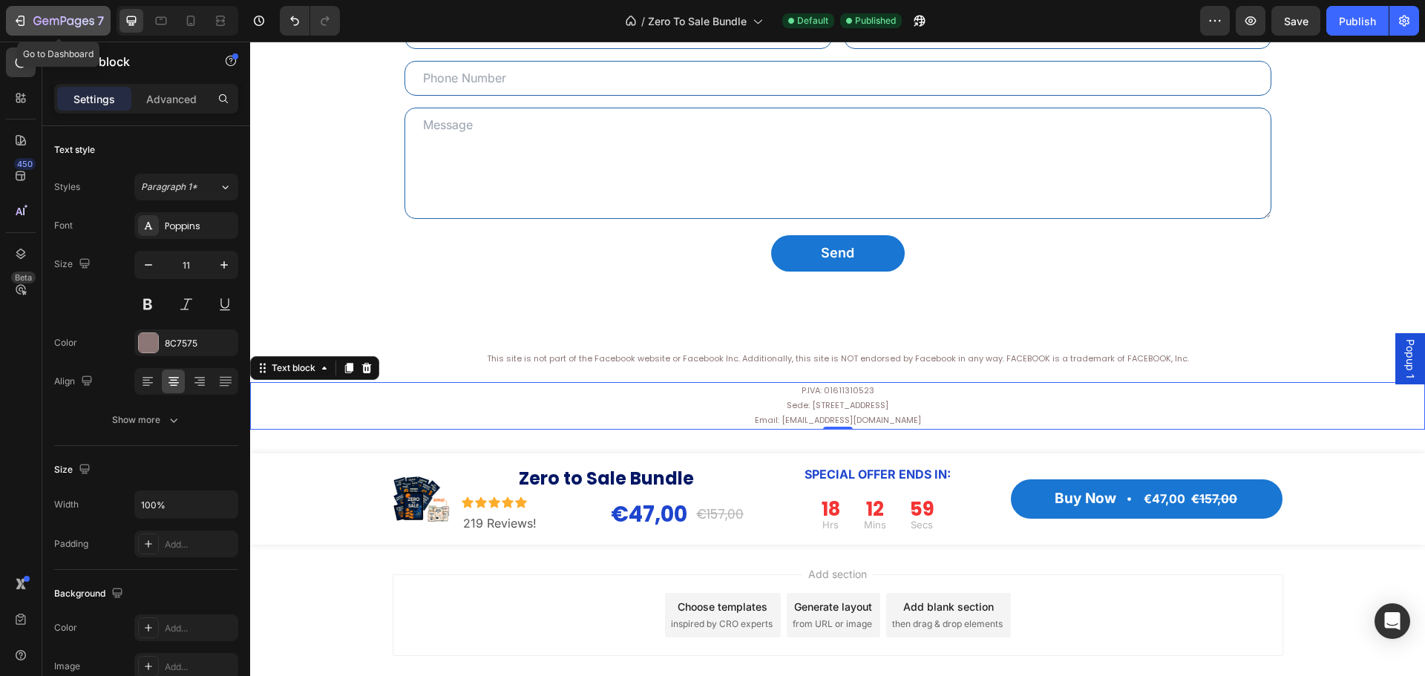
click at [19, 15] on icon "button" at bounding box center [20, 20] width 15 height 15
